Goal: Information Seeking & Learning: Learn about a topic

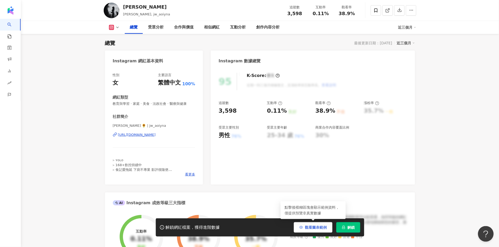
click at [309, 229] on span "觀看圖表範例" at bounding box center [316, 227] width 22 height 4
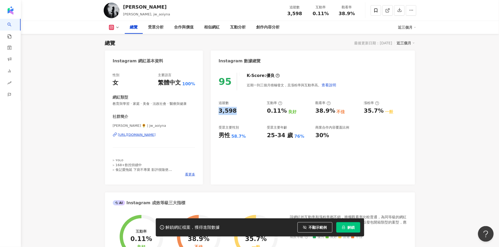
drag, startPoint x: 218, startPoint y: 112, endPoint x: 232, endPoint y: 111, distance: 14.6
click at [232, 111] on div "95 K-Score : 優良 近期一到三個月積極發文，且漲粉率與互動率高。 查看說明 追蹤數 3,598 互動率 0.11% 良好 觀看率 38.9% 不佳…" at bounding box center [313, 125] width 204 height 117
copy div "3,598"
drag, startPoint x: 240, startPoint y: 136, endPoint x: 244, endPoint y: 136, distance: 4.4
click at [244, 136] on div "95 K-Score : 優良 近期一到三個月積極發文，且漲粉率與互動率高。 查看說明 追蹤數 3,598 互動率 0.11% 良好 觀看率 38.9% 不佳…" at bounding box center [313, 125] width 204 height 117
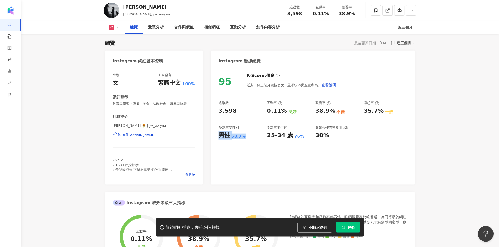
copy div "男性 58.7%"
click at [265, 104] on div "追蹤數 3,598 互動率 0.11% 良好 觀看率 38.9% 不佳 漲粉率 35.7% 一般 受眾主要性別 男性 58.7% 受眾主要年齡 25-34 歲…" at bounding box center [312, 119] width 188 height 39
drag, startPoint x: 279, startPoint y: 107, endPoint x: 281, endPoint y: 108, distance: 2.6
click at [282, 108] on div "追蹤數 3,598 互動率 0.11% 良好 觀看率 38.9% 不佳 漲粉率 35.7% 一般 受眾主要性別 男性 58.7% 受眾主要年齡 25-34 歲…" at bounding box center [312, 119] width 188 height 39
click at [272, 108] on div "0.11%" at bounding box center [277, 111] width 20 height 8
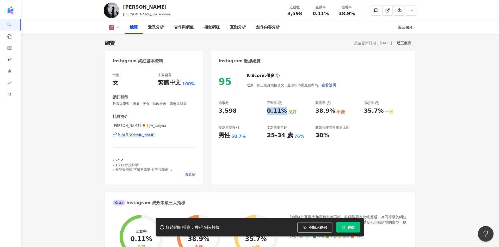
drag, startPoint x: 266, startPoint y: 111, endPoint x: 282, endPoint y: 109, distance: 17.1
click at [282, 109] on div "追蹤數 3,598 互動率 0.11% 良好 觀看率 38.9% 不佳 漲粉率 35.7% 一般 受眾主要性別 男性 58.7% 受眾主要年齡 25-34 歲…" at bounding box center [312, 119] width 188 height 39
copy div "0.11%"
click at [311, 108] on div "追蹤數 3,598 互動率 0.11% 良好 觀看率 38.9% 不佳 漲粉率 35.7% 一般 受眾主要性別 男性 58.7% 受眾主要年齡 25-34 歲…" at bounding box center [312, 119] width 188 height 39
drag, startPoint x: 315, startPoint y: 112, endPoint x: 333, endPoint y: 111, distance: 18.8
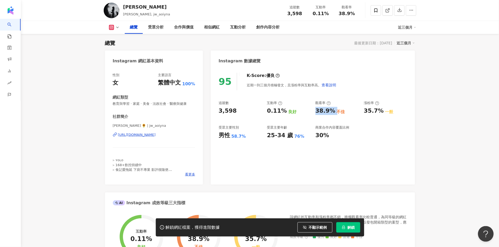
click at [333, 111] on div "追蹤數 3,598 互動率 0.11% 良好 觀看率 38.9% 不佳 漲粉率 35.7% 一般 受眾主要性別 男性 58.7% 受眾主要年齡 25-34 歲…" at bounding box center [312, 119] width 188 height 39
copy div "38.9%"
click at [239, 30] on div "互動分析" at bounding box center [238, 27] width 16 height 6
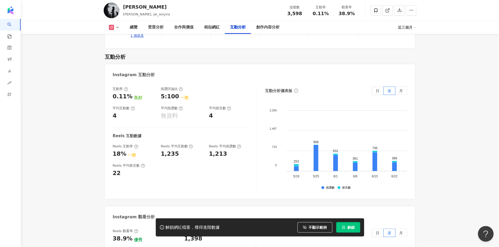
scroll to position [1036, 0]
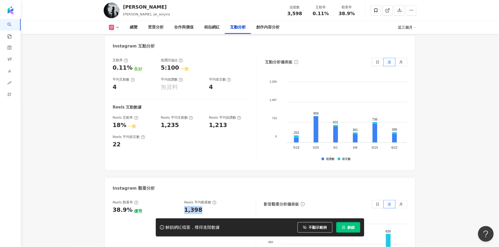
drag, startPoint x: 187, startPoint y: 196, endPoint x: 198, endPoint y: 195, distance: 10.2
click at [198, 200] on div "Reels 觀看率 38.9% 優秀 Reels 平均觀看數 1,398" at bounding box center [182, 207] width 138 height 14
copy div "1,398"
